Goal: Information Seeking & Learning: Check status

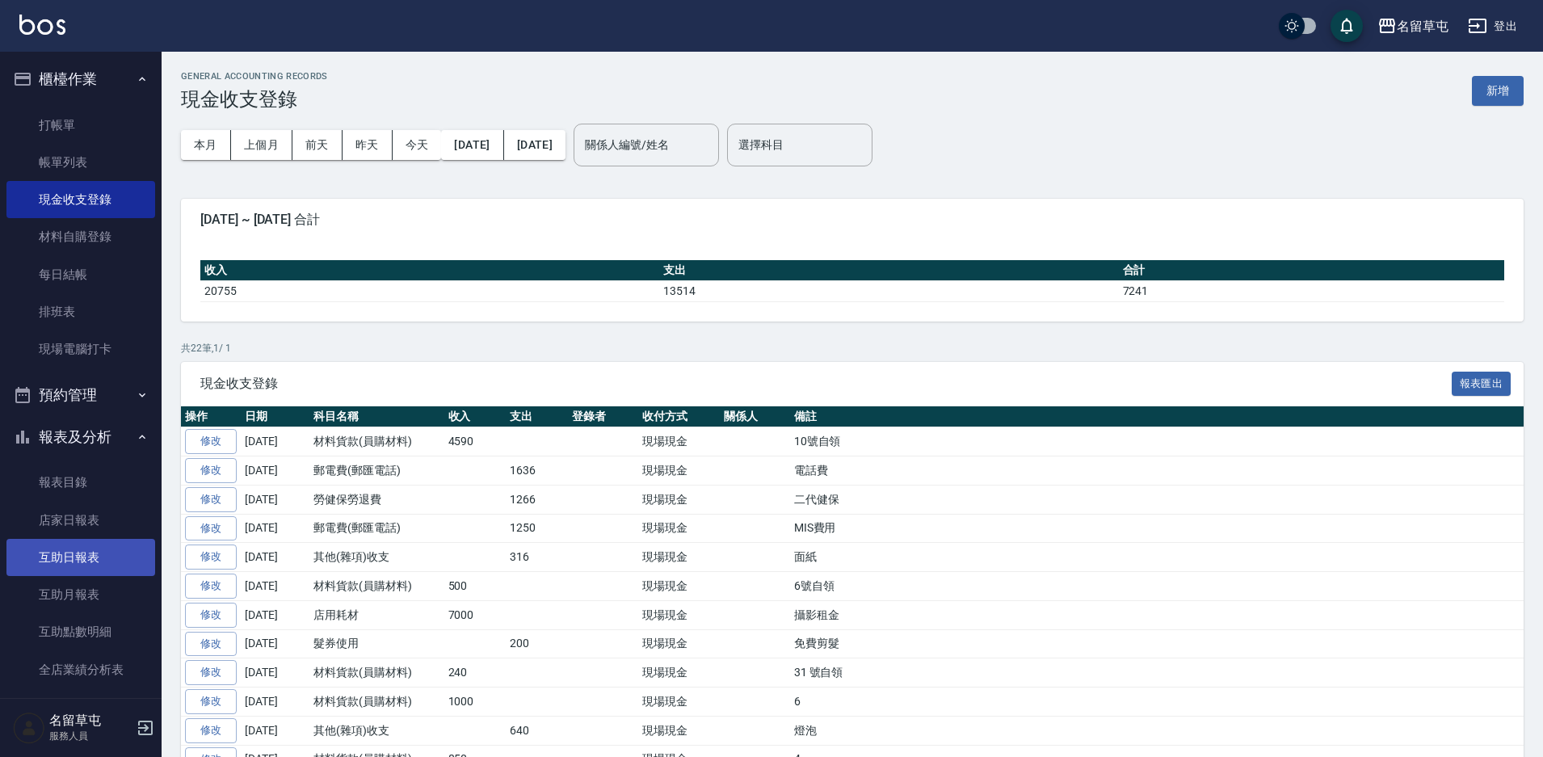
click at [65, 565] on link "互助日報表" at bounding box center [80, 557] width 149 height 37
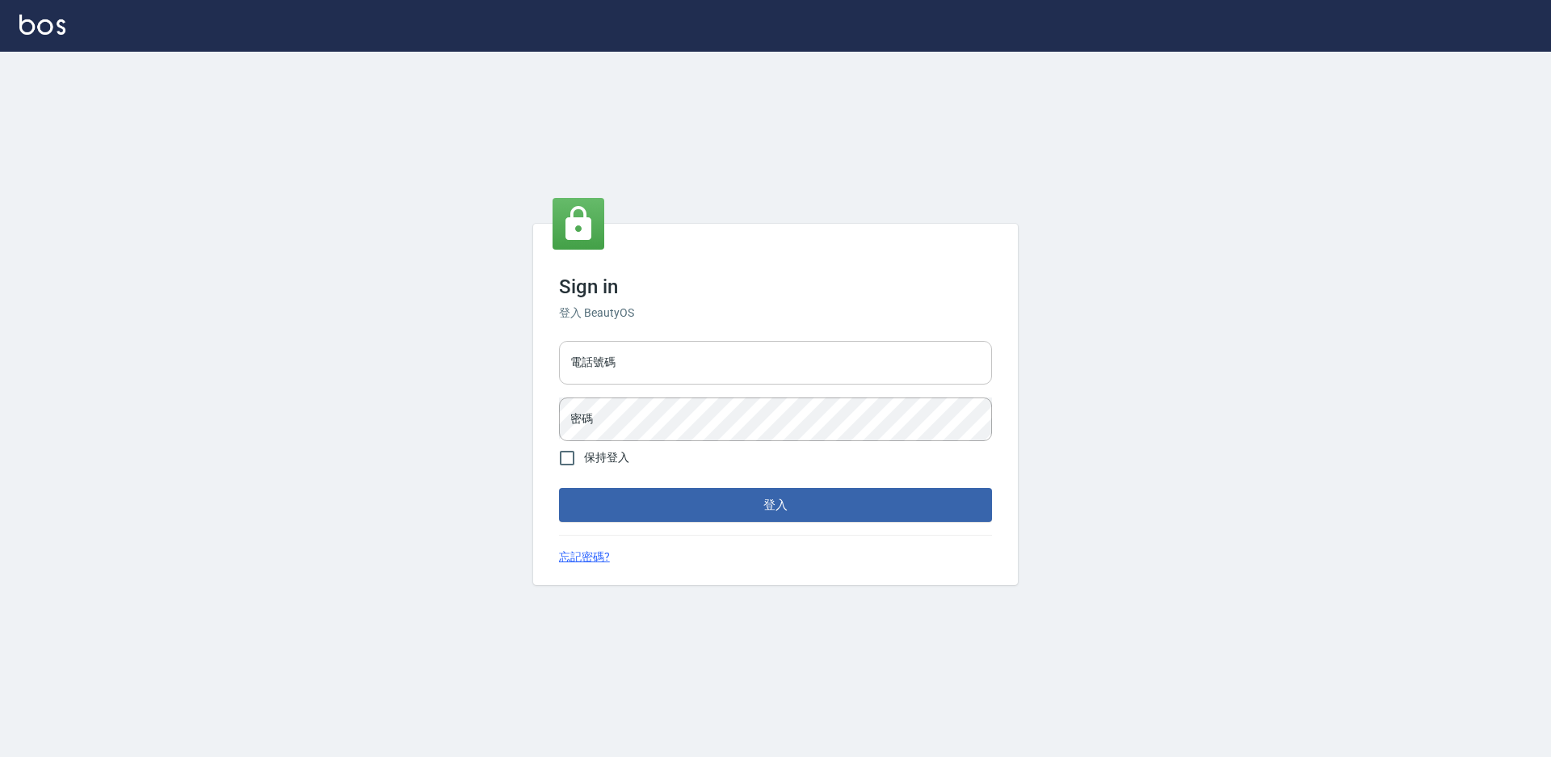
click at [821, 360] on input "電話號碼" at bounding box center [775, 363] width 433 height 44
type input "2306457"
click at [559, 488] on button "登入" at bounding box center [775, 505] width 433 height 34
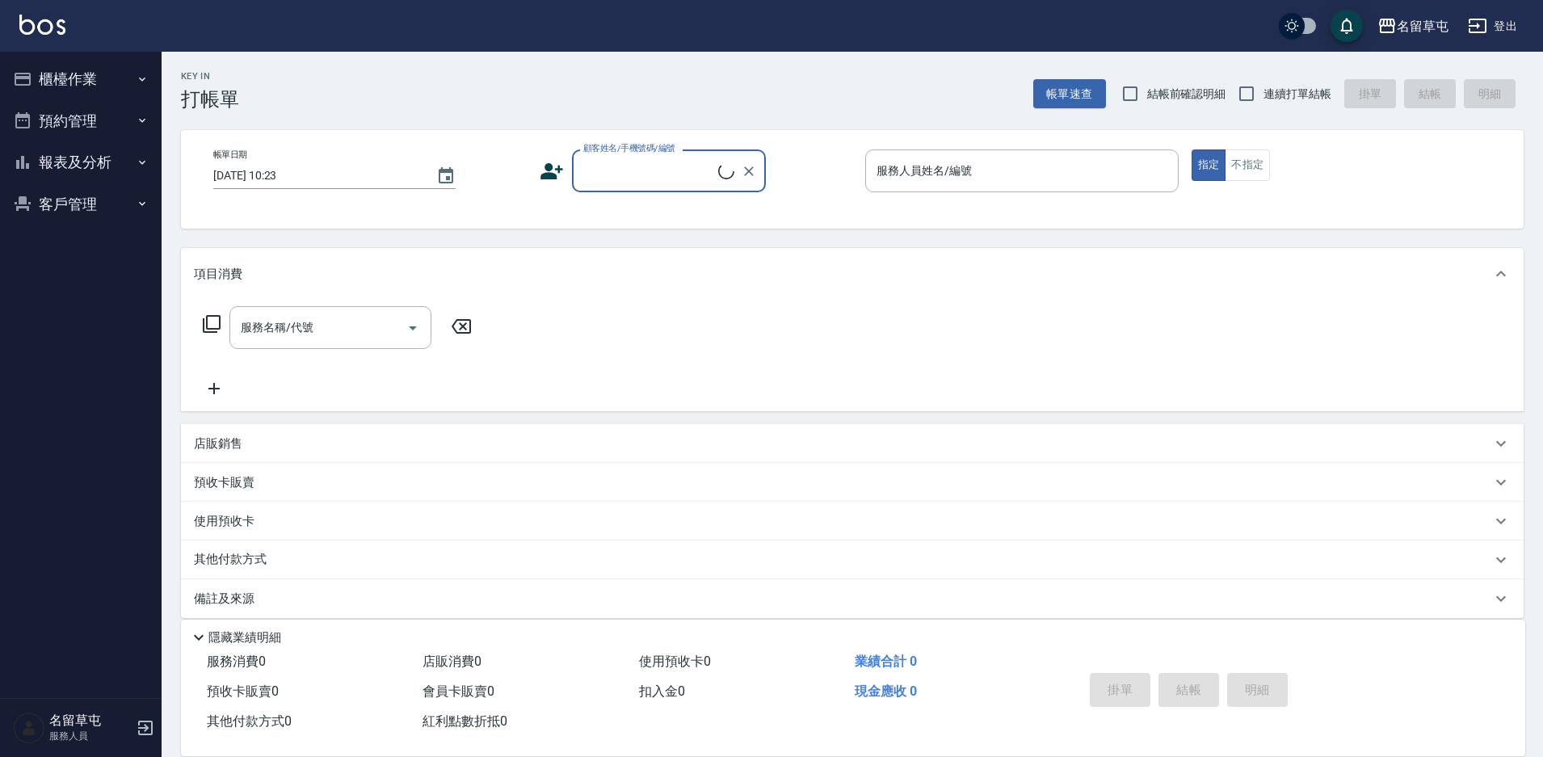
click at [74, 159] on button "報表及分析" at bounding box center [80, 162] width 149 height 42
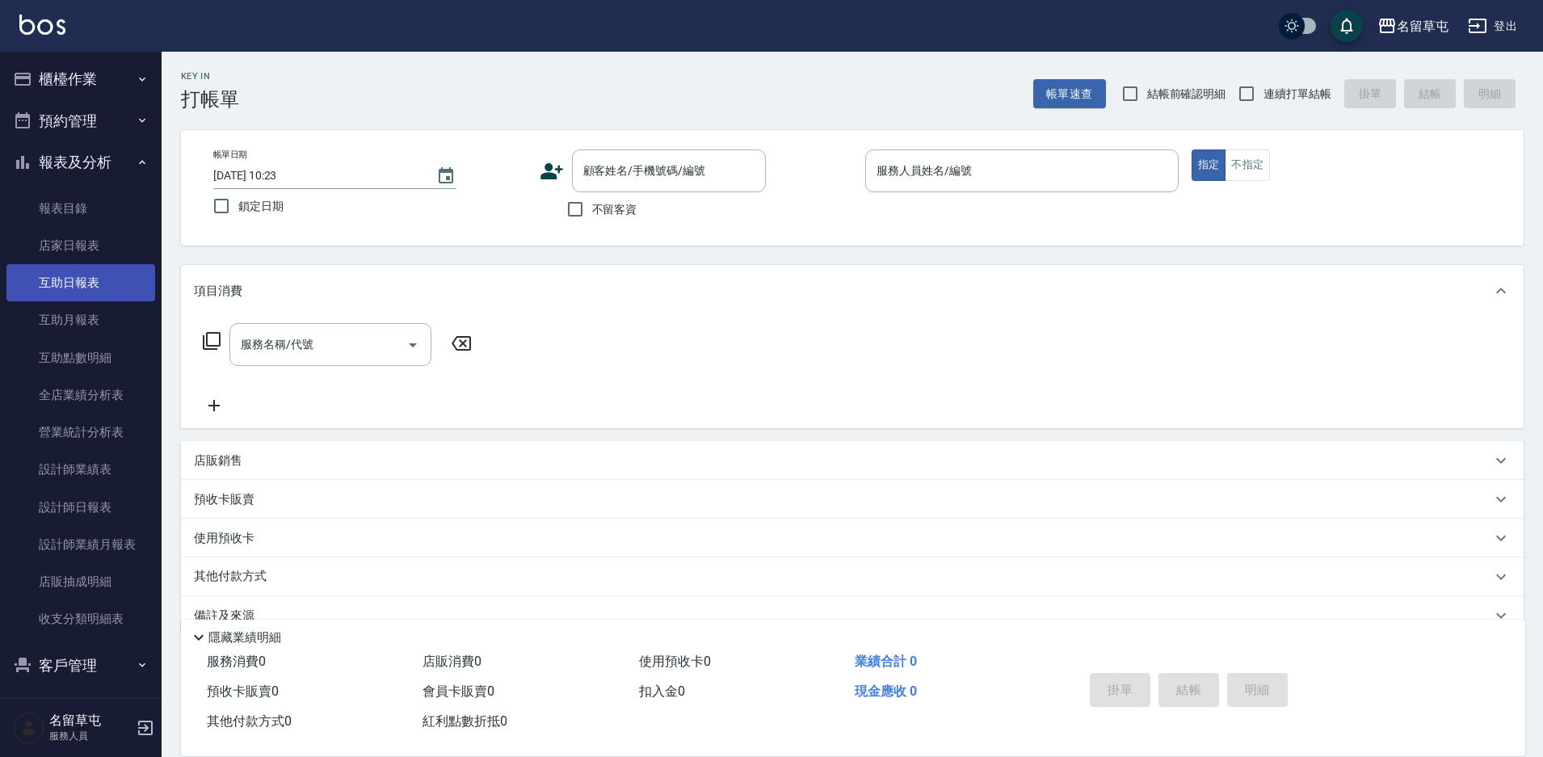
click at [95, 280] on link "互助日報表" at bounding box center [80, 282] width 149 height 37
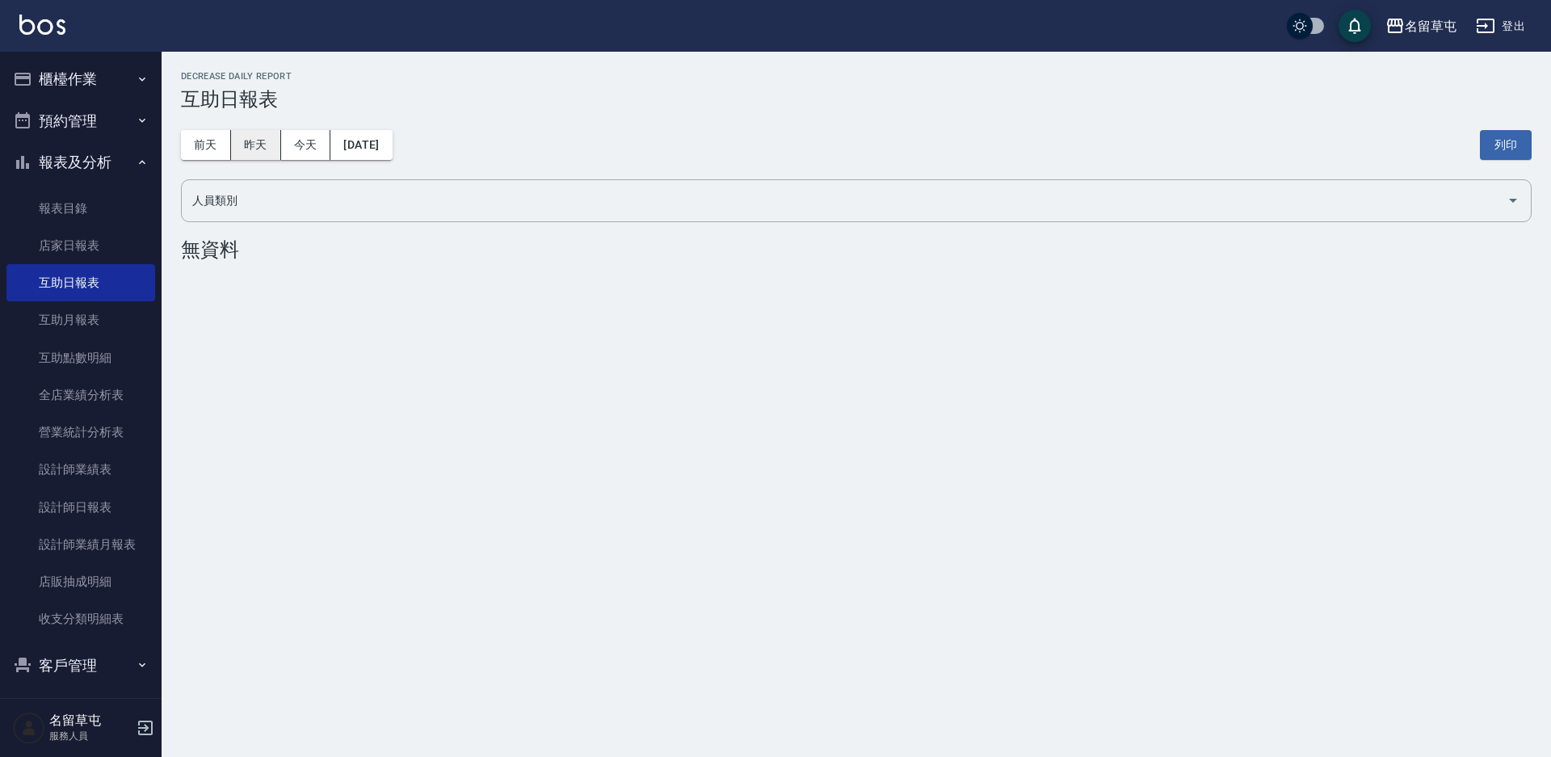
click at [254, 157] on button "昨天" at bounding box center [256, 145] width 50 height 30
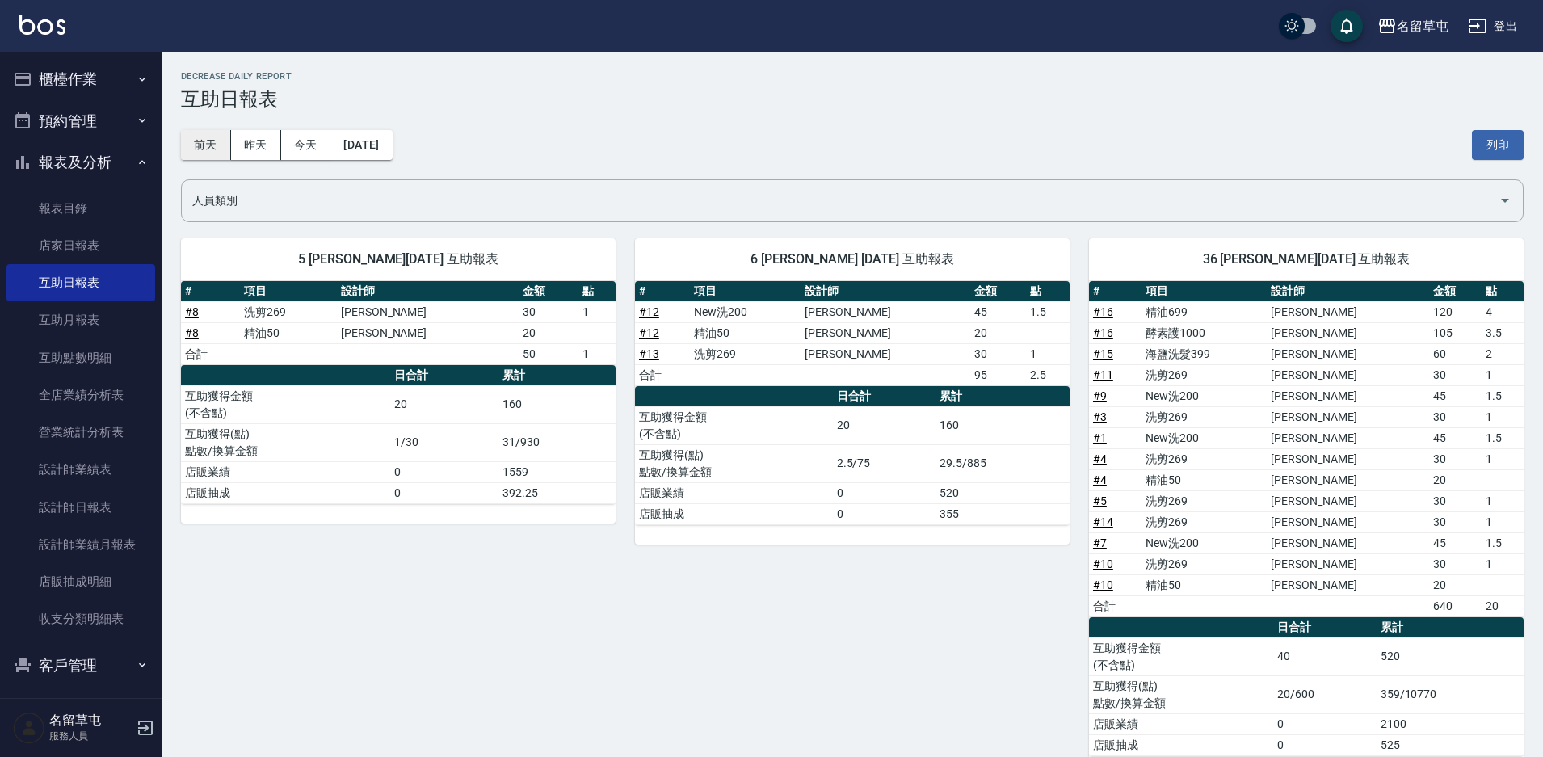
click at [214, 146] on button "前天" at bounding box center [206, 145] width 50 height 30
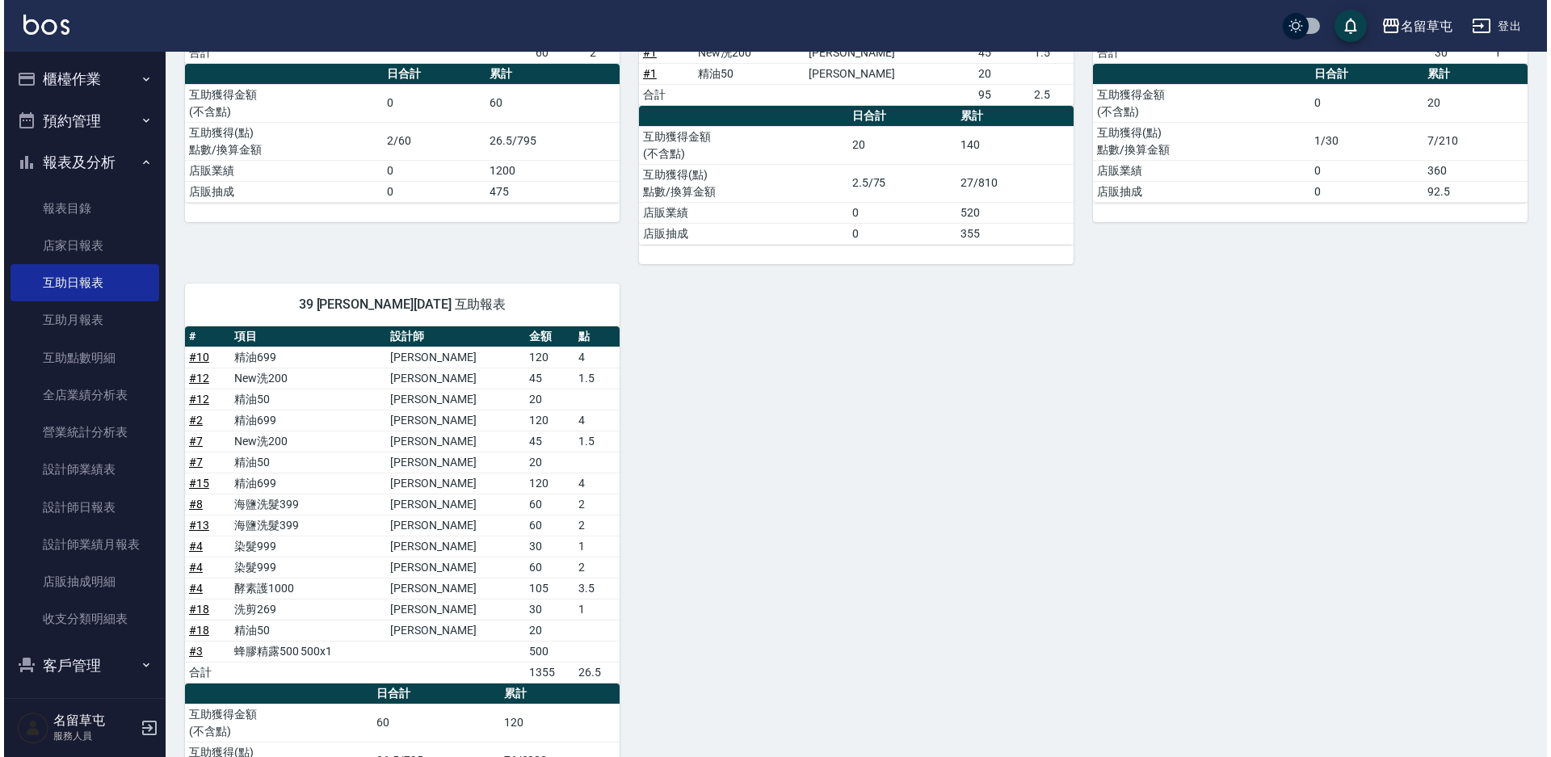
scroll to position [61, 0]
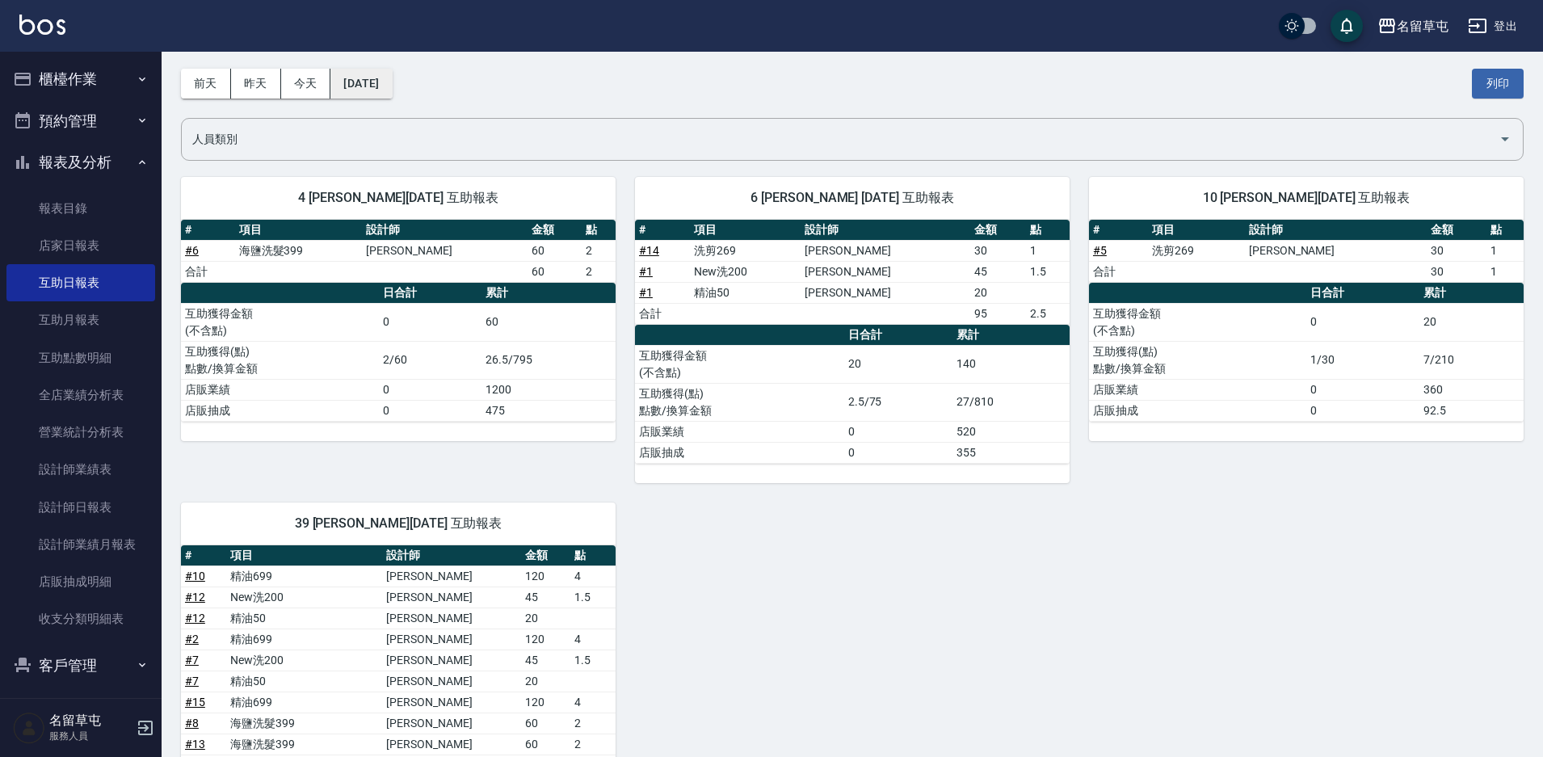
click at [379, 90] on button "2025/09/24" at bounding box center [360, 84] width 61 height 30
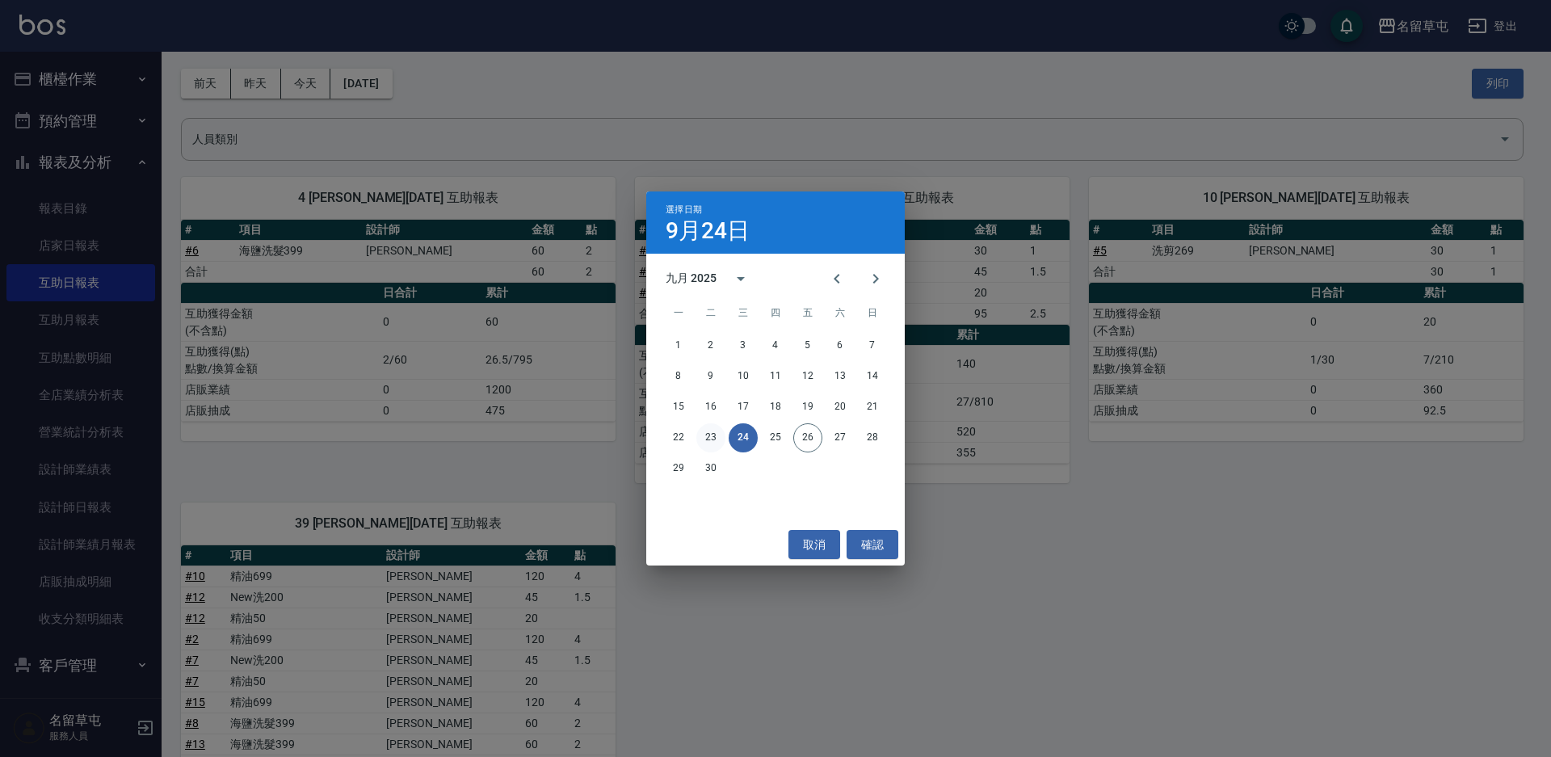
click at [700, 428] on button "23" at bounding box center [710, 437] width 29 height 29
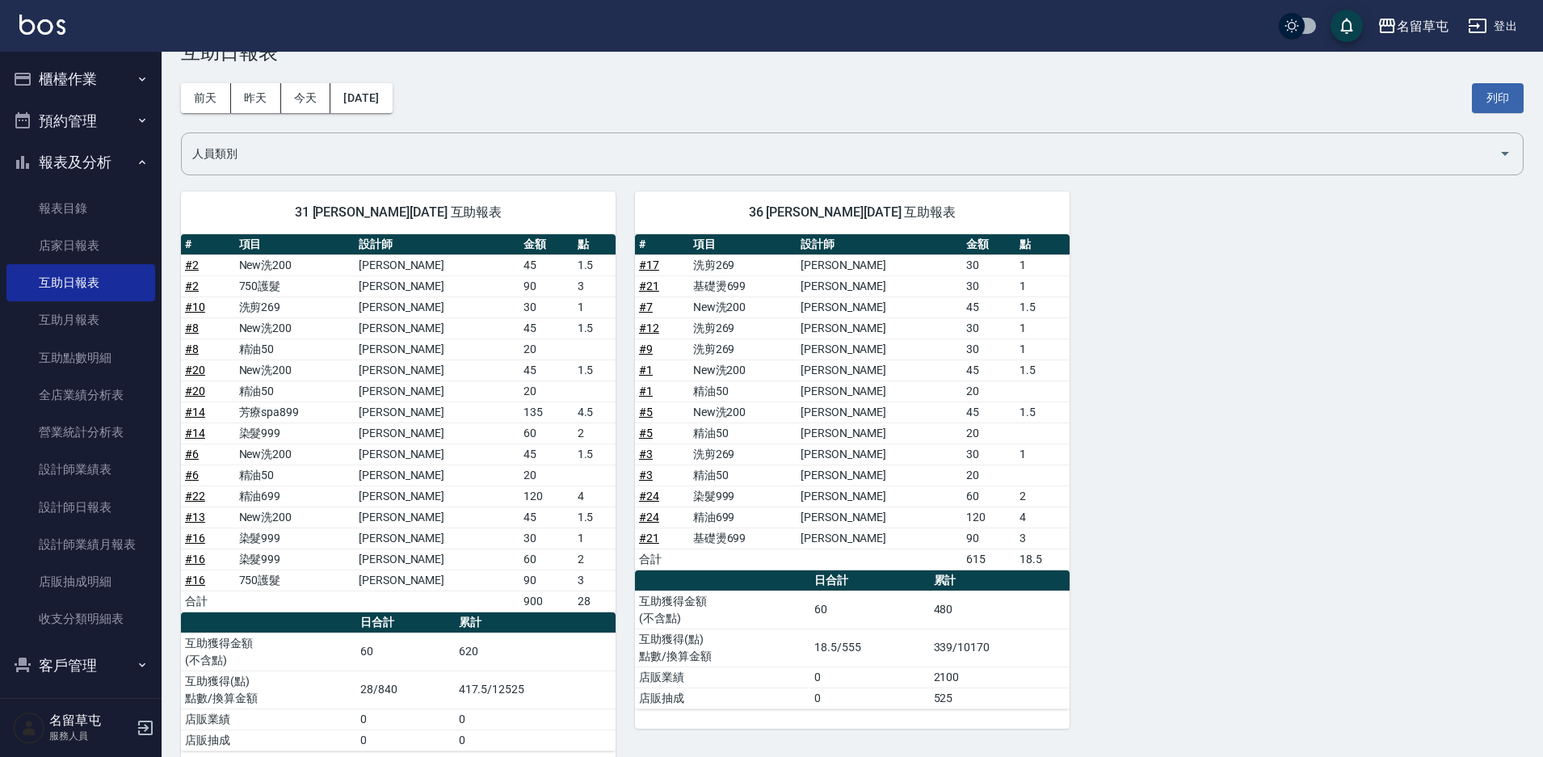
scroll to position [80, 0]
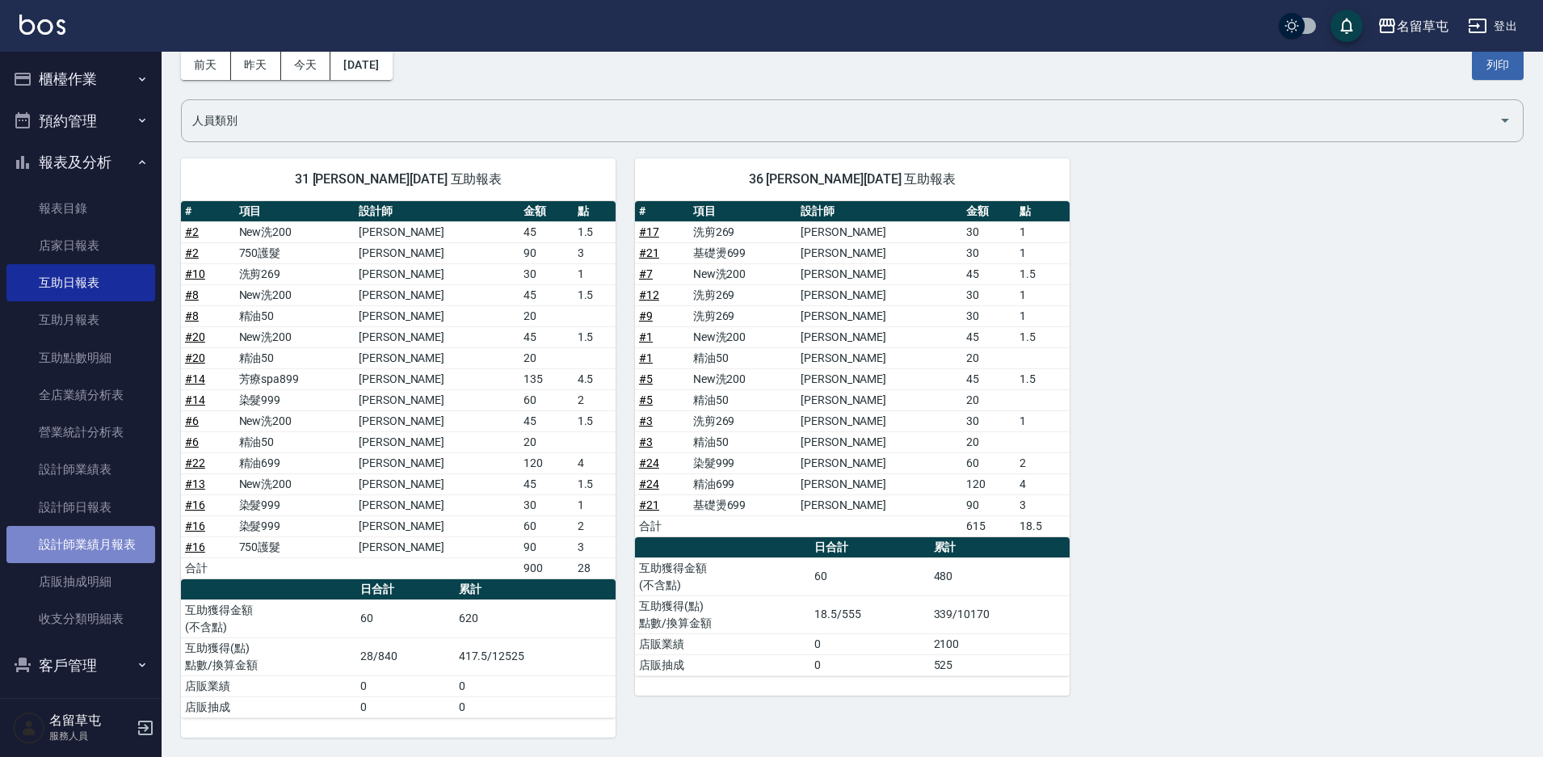
click at [115, 546] on link "設計師業績月報表" at bounding box center [80, 544] width 149 height 37
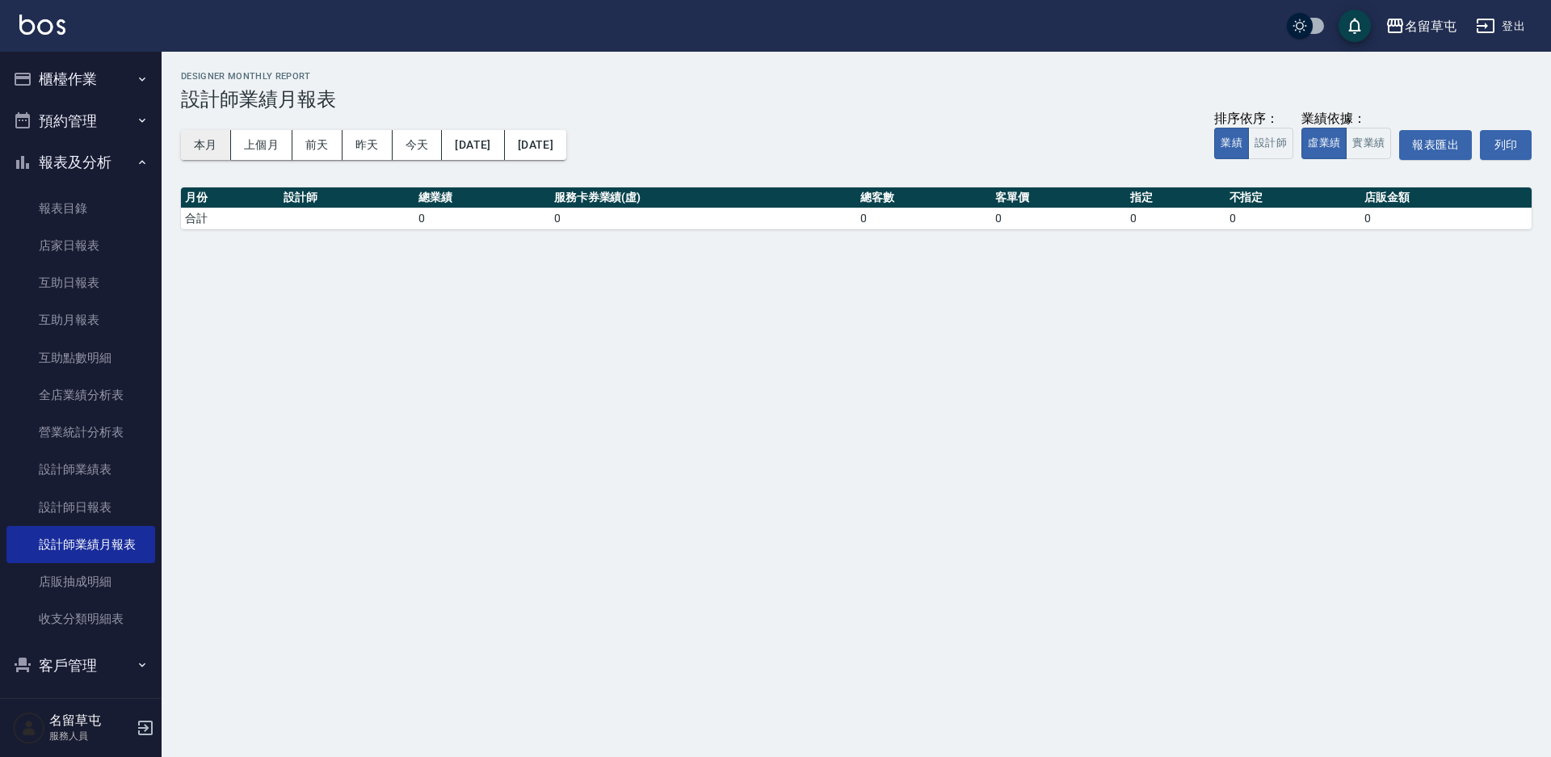
click at [212, 135] on button "本月" at bounding box center [206, 145] width 50 height 30
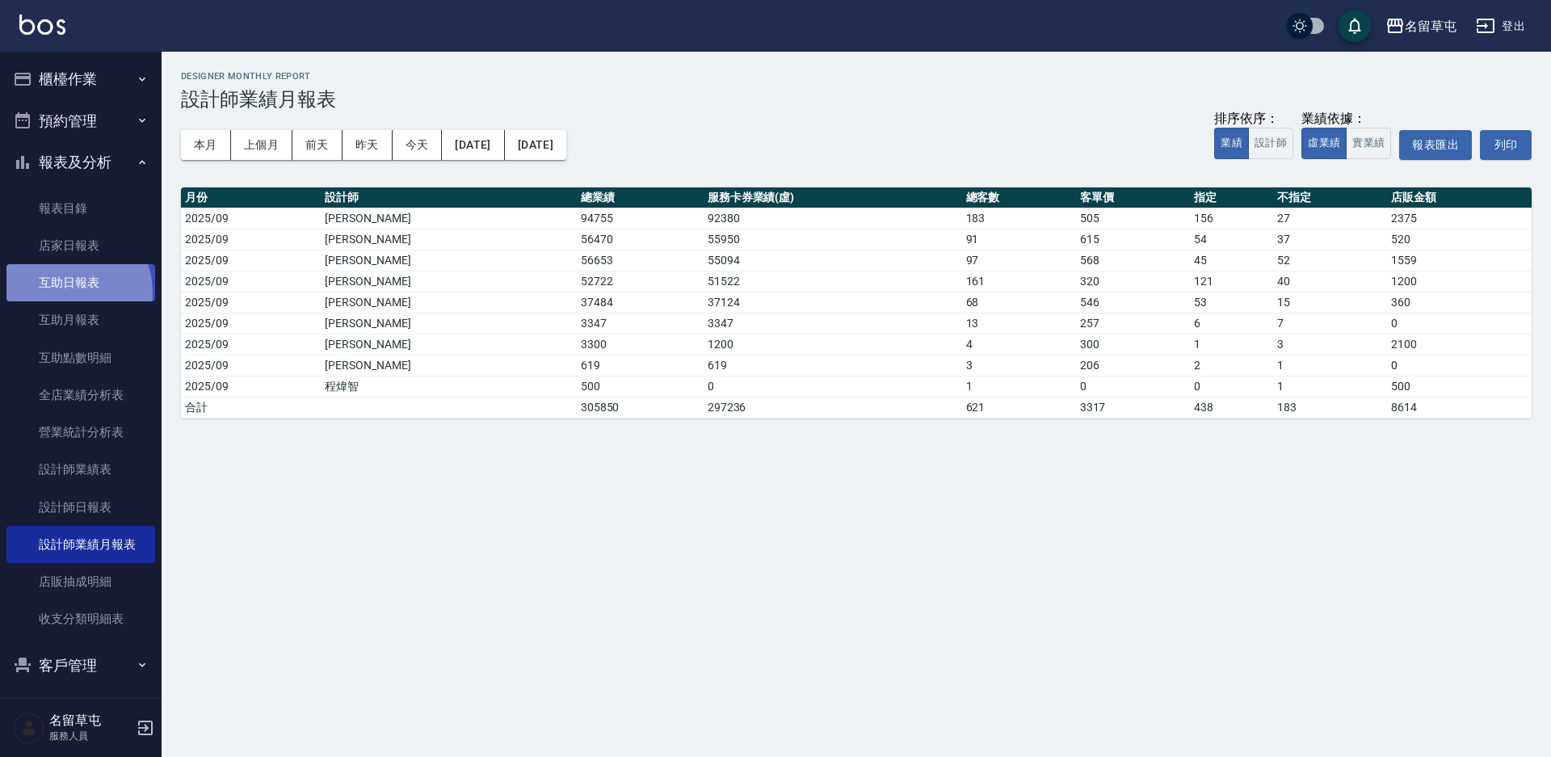
click at [65, 292] on link "互助日報表" at bounding box center [80, 282] width 149 height 37
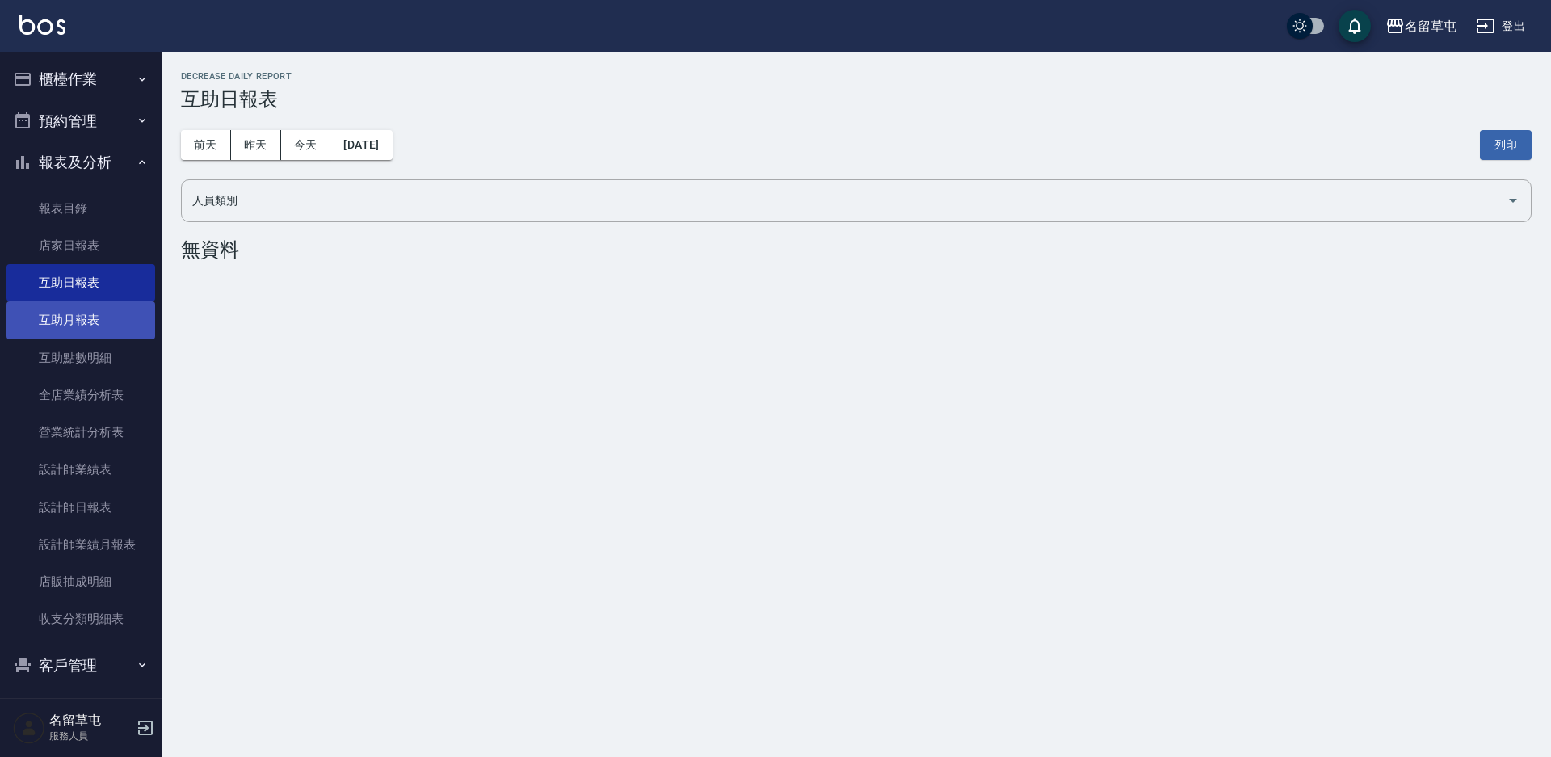
click at [95, 312] on link "互助月報表" at bounding box center [80, 319] width 149 height 37
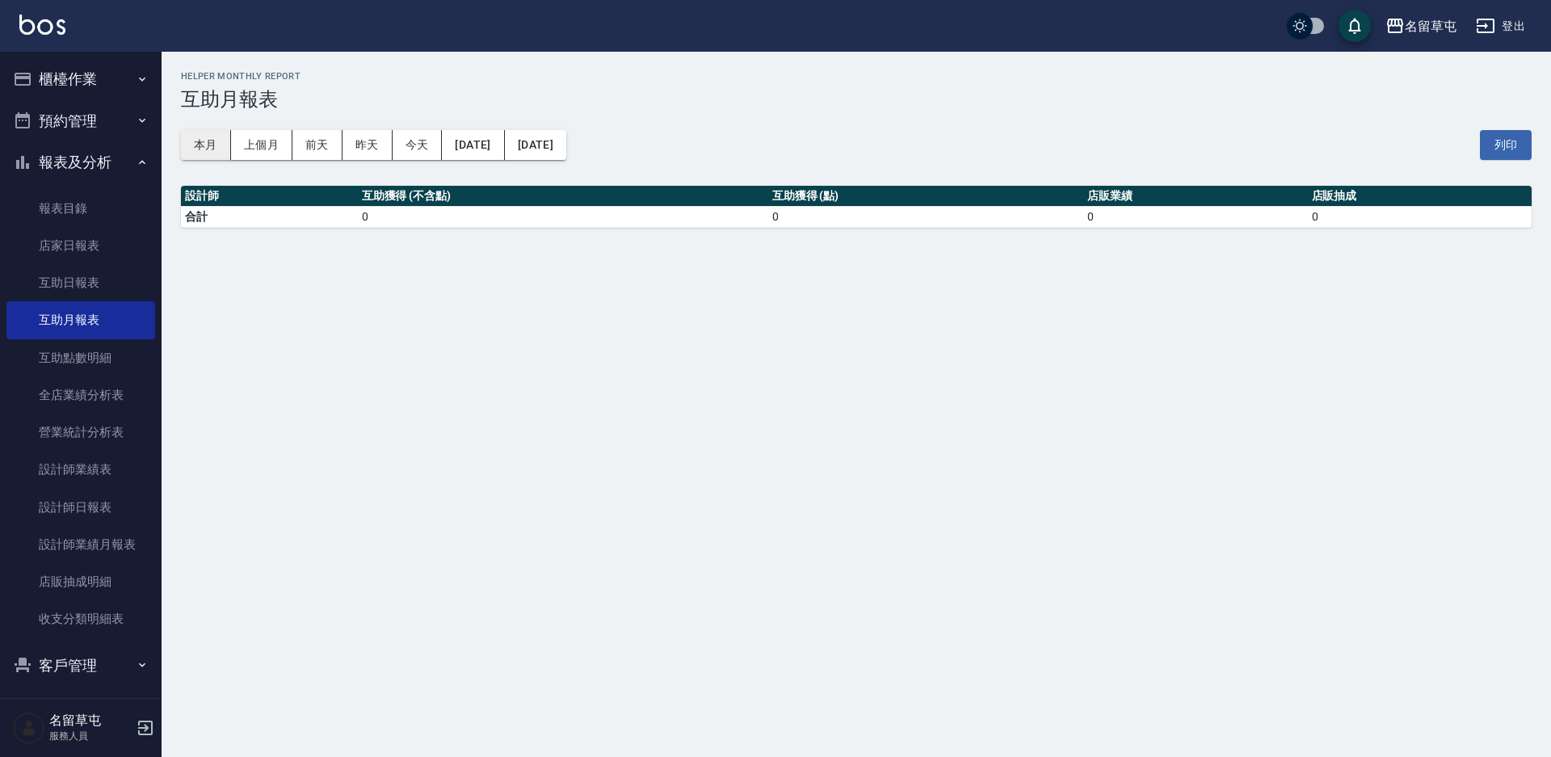
click at [210, 145] on button "本月" at bounding box center [206, 145] width 50 height 30
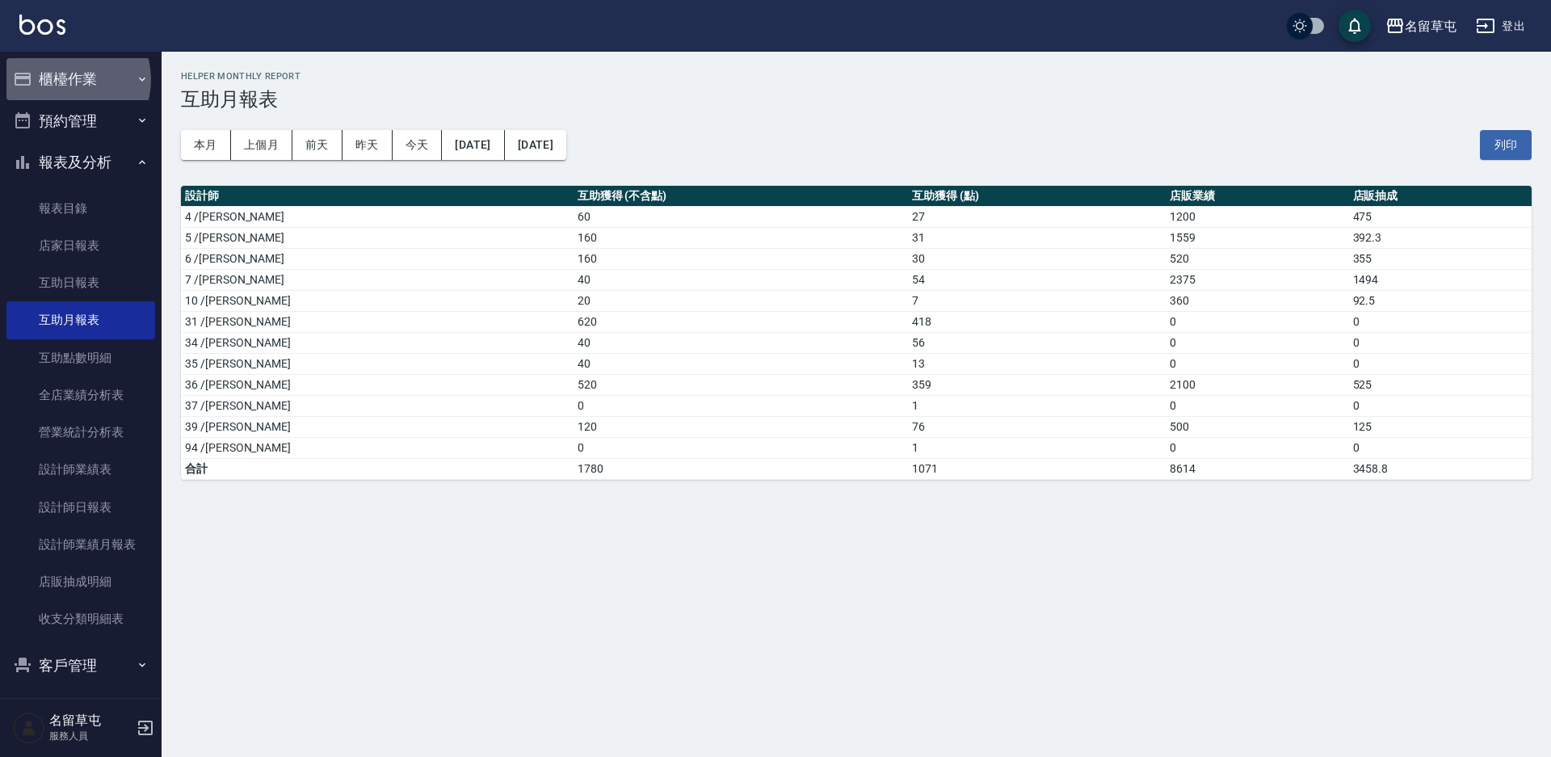
click at [65, 79] on button "櫃檯作業" at bounding box center [80, 79] width 149 height 42
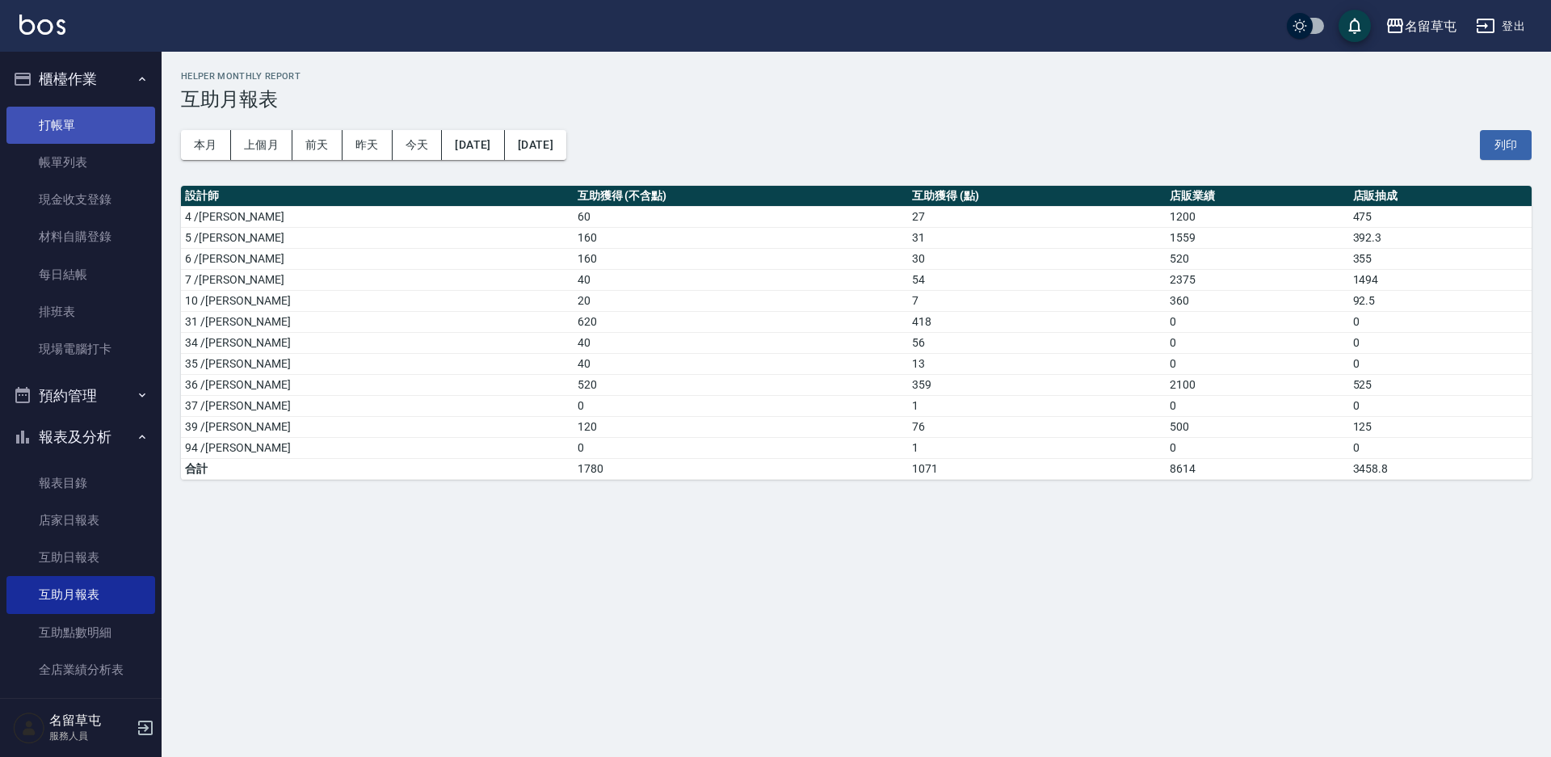
click at [75, 111] on link "打帳單" at bounding box center [80, 125] width 149 height 37
